Goal: Information Seeking & Learning: Understand process/instructions

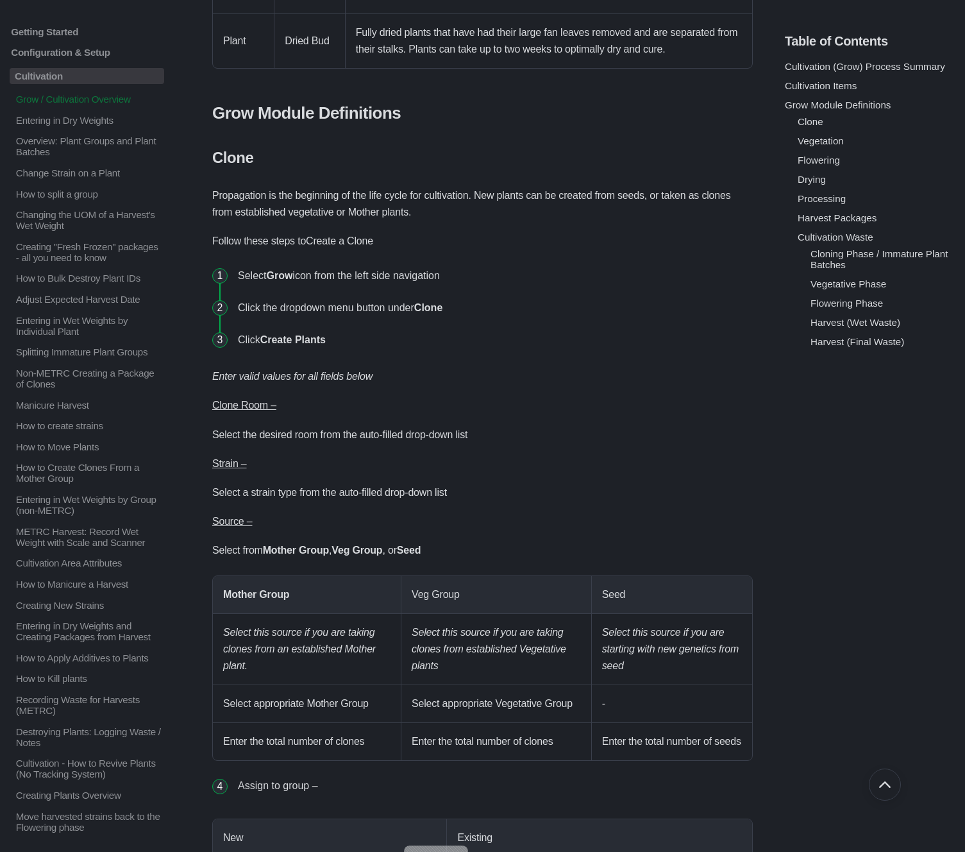
scroll to position [1204, 0]
click at [289, 280] on strong "Grow" at bounding box center [279, 274] width 26 height 11
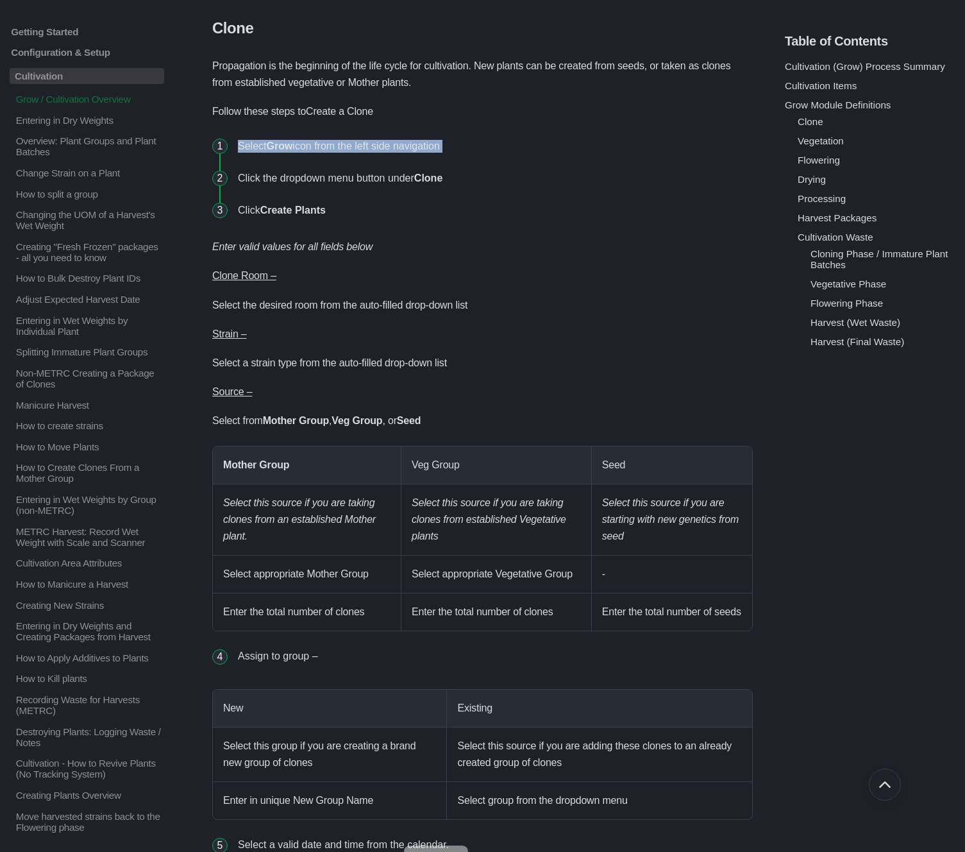
scroll to position [1342, 0]
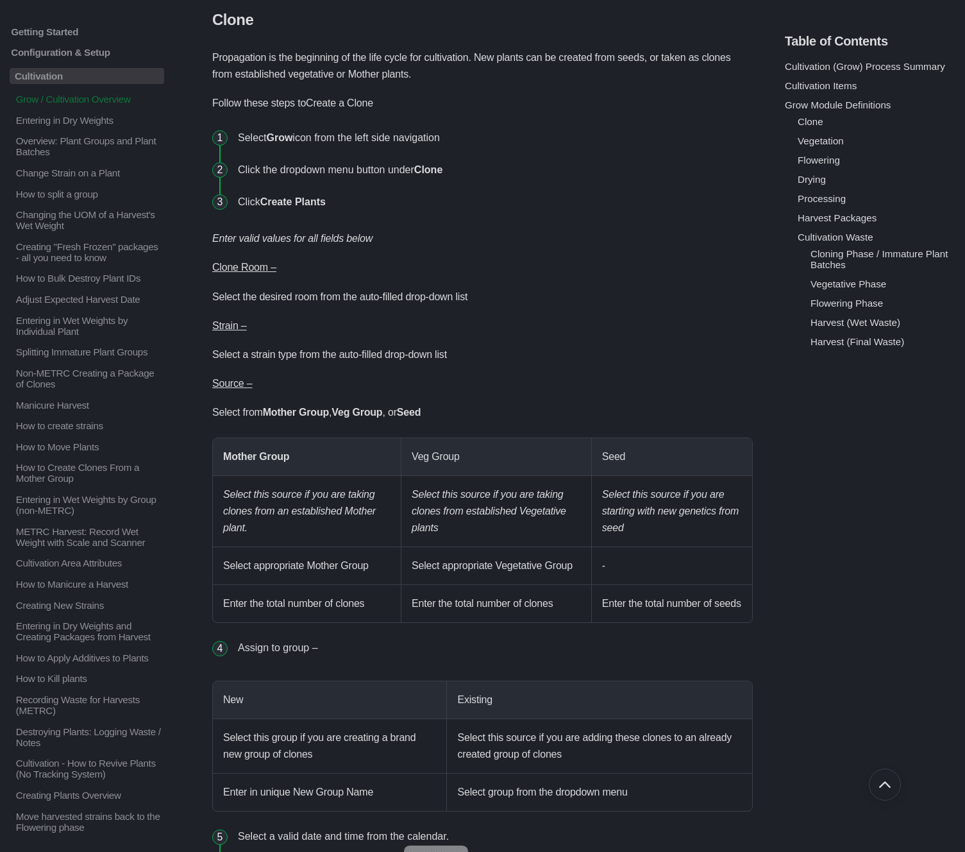
click at [251, 273] on u "Clone Room –" at bounding box center [244, 267] width 64 height 11
click at [324, 276] on p "Clone Room –" at bounding box center [482, 267] width 541 height 17
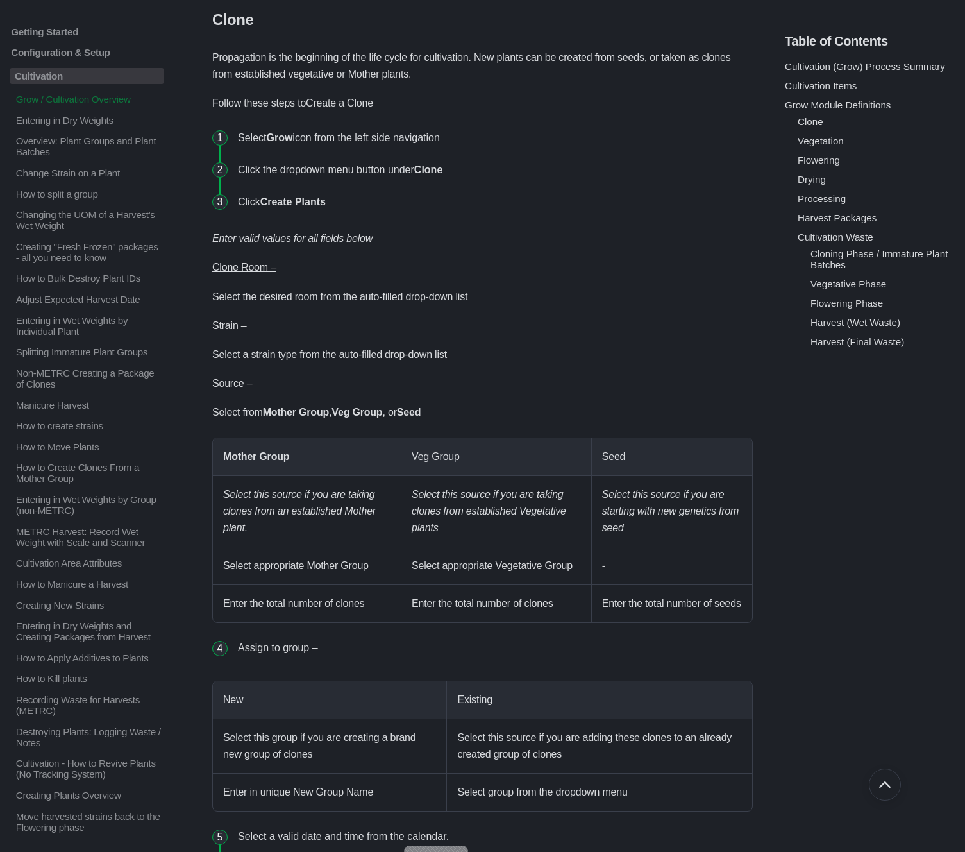
click at [253, 325] on p "Strain –" at bounding box center [482, 325] width 541 height 17
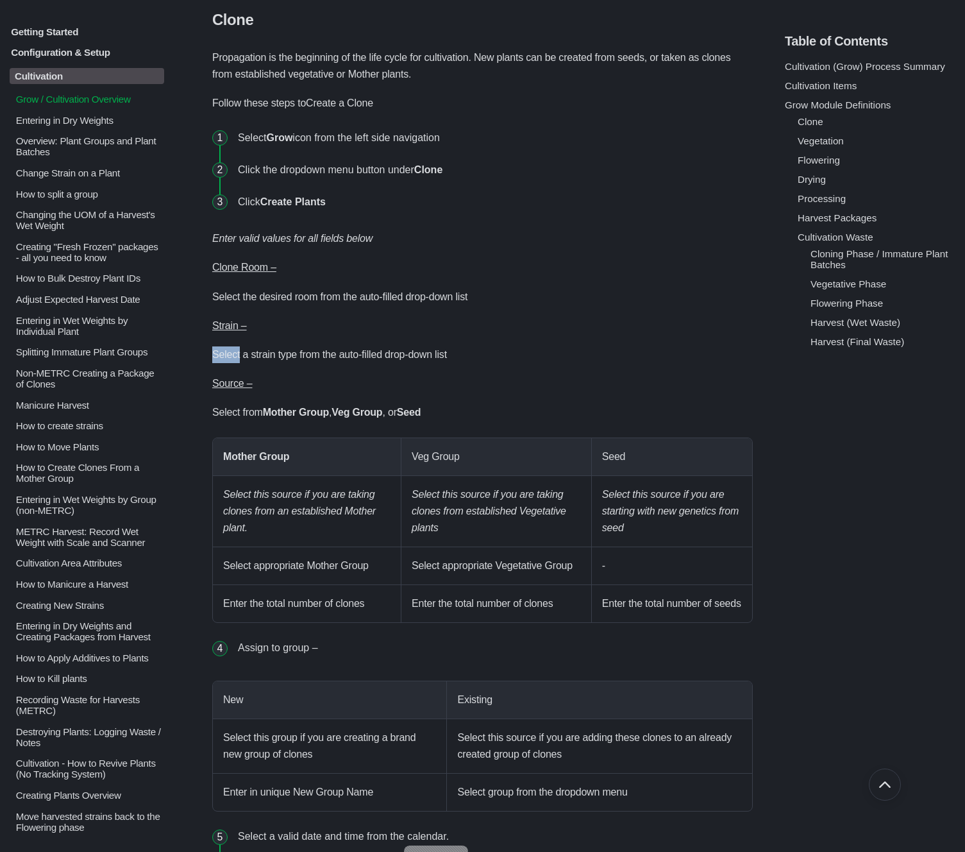
click at [76, 145] on p "Overview: Plant Groups and Plant Batches" at bounding box center [89, 146] width 149 height 22
